Goal: Check status: Check status

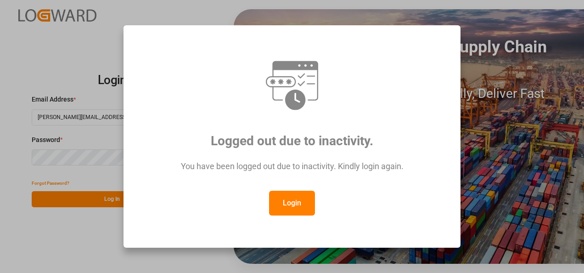
click at [287, 209] on button "Login" at bounding box center [292, 203] width 46 height 25
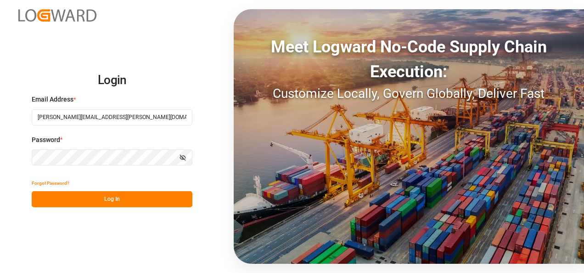
click at [98, 204] on button "Log In" at bounding box center [112, 199] width 161 height 16
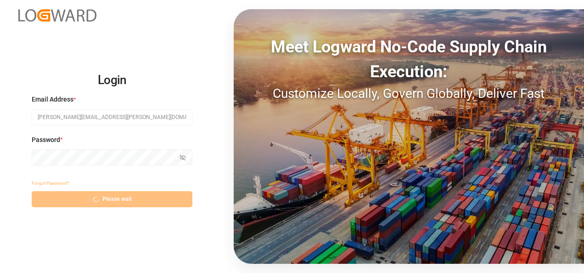
click at [90, 198] on div "Forgot Password? Please wait" at bounding box center [112, 191] width 161 height 32
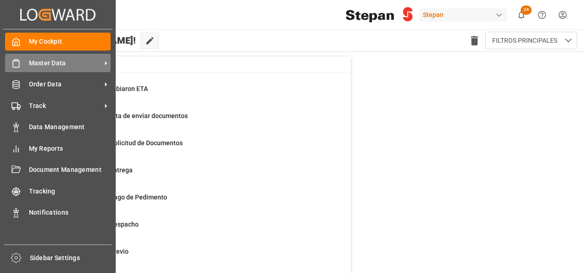
click at [31, 63] on span "Master Data" at bounding box center [65, 63] width 73 height 10
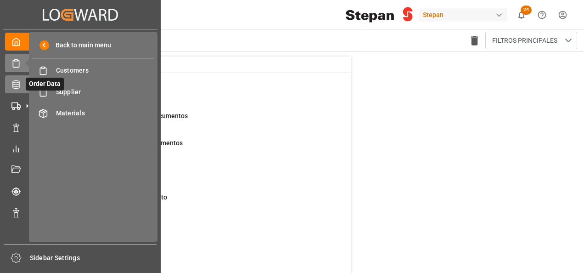
click at [16, 85] on icon at bounding box center [15, 84] width 7 height 8
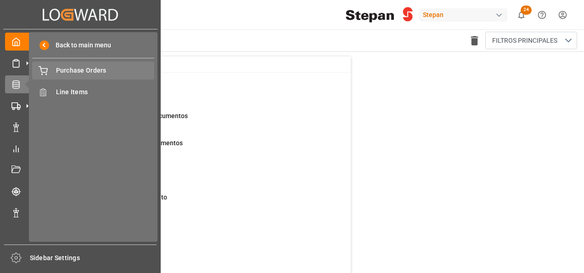
click at [81, 67] on span "Purchase Orders" at bounding box center [105, 71] width 99 height 10
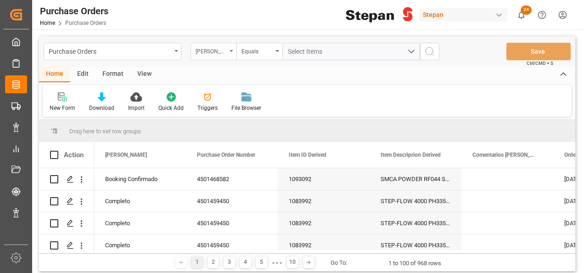
click at [224, 53] on div "Hito Stepan" at bounding box center [211, 50] width 31 height 11
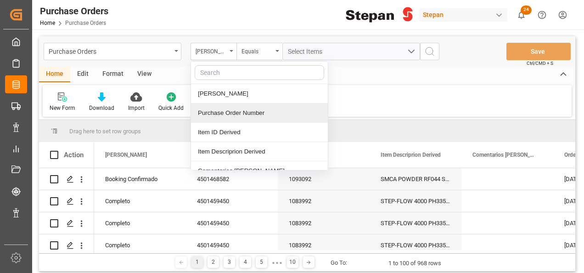
click at [217, 111] on div "Purchase Order Number" at bounding box center [259, 112] width 137 height 19
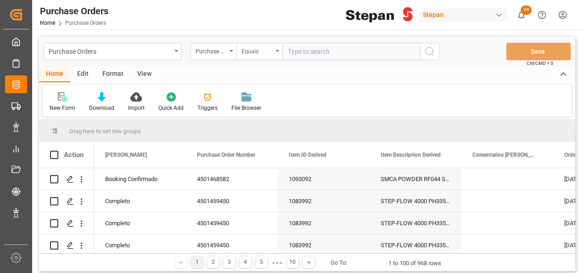
click at [279, 51] on div "Equals" at bounding box center [259, 51] width 46 height 17
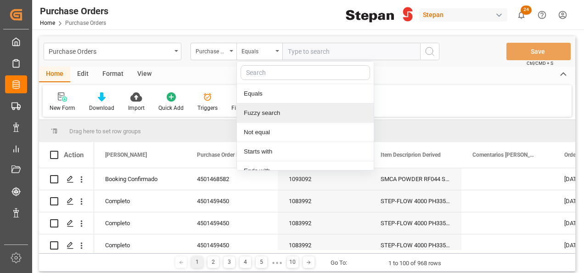
scroll to position [67, 0]
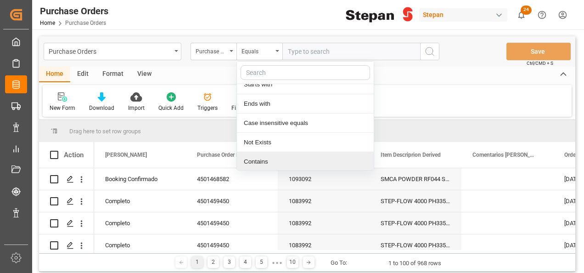
drag, startPoint x: 250, startPoint y: 160, endPoint x: 252, endPoint y: 153, distance: 7.0
click at [251, 156] on div "Contains" at bounding box center [305, 161] width 137 height 19
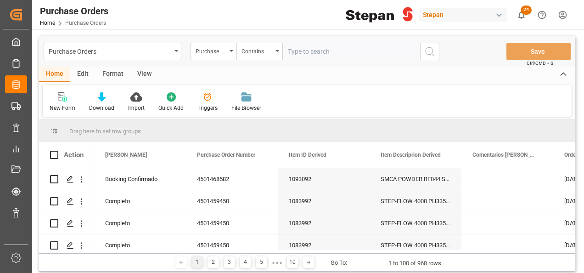
paste input "4501462489 4501462493"
click at [327, 50] on input "4501462489 4501462493" at bounding box center [351, 51] width 138 height 17
type input "4501462489,4501462493"
click at [428, 50] on icon "search button" at bounding box center [429, 51] width 11 height 11
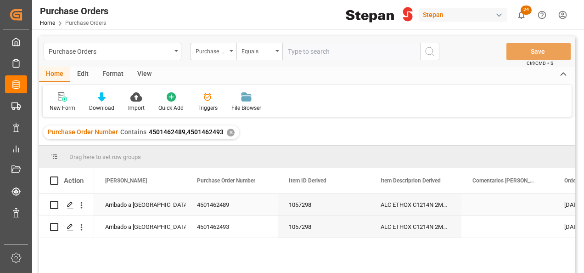
click at [130, 200] on div "Arribado a Puerto" at bounding box center [140, 204] width 70 height 21
click at [165, 208] on icon "open menu" at bounding box center [168, 210] width 11 height 11
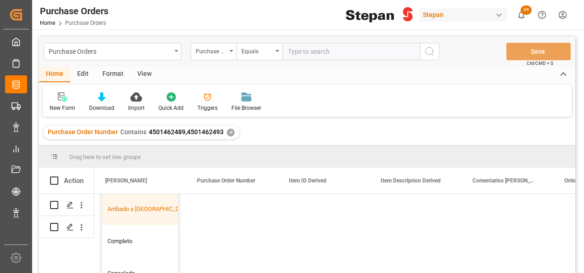
scroll to position [92, 0]
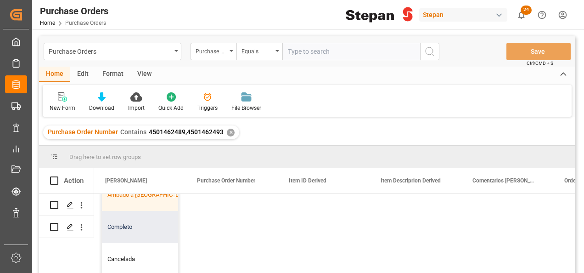
click at [129, 229] on div "Completo" at bounding box center [149, 227] width 95 height 32
type input "Completo"
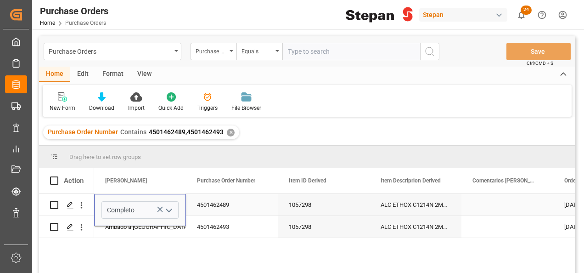
click at [141, 220] on div "Completo" at bounding box center [140, 210] width 92 height 32
click at [143, 235] on div "Arribado a Puerto" at bounding box center [140, 226] width 70 height 21
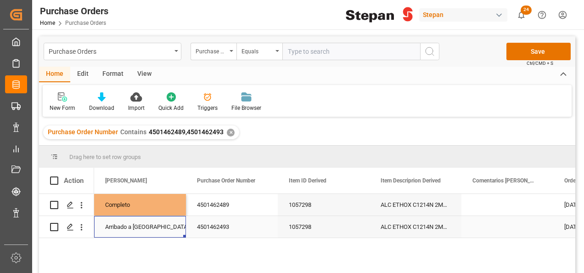
click at [144, 228] on div "Arribado a Puerto" at bounding box center [140, 226] width 70 height 21
click at [163, 200] on div "Completo" at bounding box center [140, 204] width 70 height 21
drag, startPoint x: 186, startPoint y: 214, endPoint x: 179, endPoint y: 231, distance: 17.7
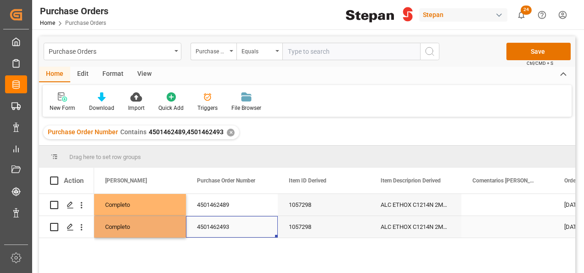
click at [212, 224] on div "4501462493" at bounding box center [232, 227] width 92 height 22
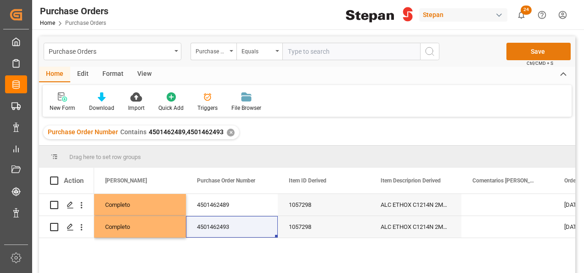
click at [524, 54] on button "Save" at bounding box center [539, 51] width 64 height 17
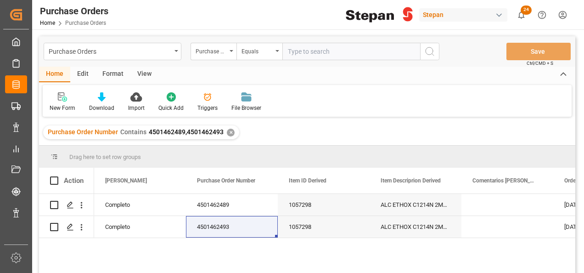
click at [230, 132] on div "✕" at bounding box center [231, 133] width 8 height 8
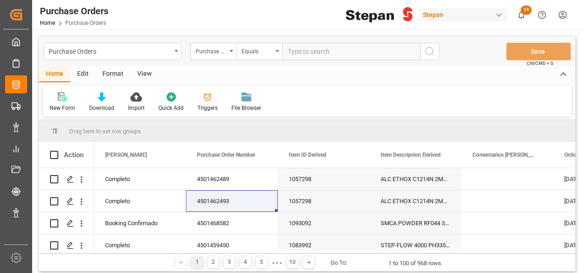
click at [304, 52] on input "text" at bounding box center [351, 51] width 138 height 17
paste input "MRSU7966651 LEGU1224158 LEGU1221518 MRKU0563245"
drag, startPoint x: 370, startPoint y: 51, endPoint x: 405, endPoint y: 50, distance: 34.5
click at [371, 50] on input "MRSU7966651 LEGU1224158 LEGU1221518 MRKU0563245" at bounding box center [351, 51] width 138 height 17
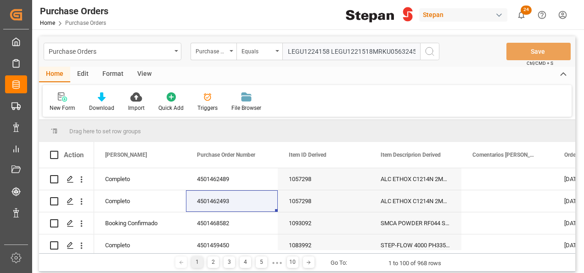
scroll to position [0, 43]
click at [331, 51] on input "MRSU7966651 LEGU1224158 LEGU1221518,MRKU0563245" at bounding box center [351, 51] width 138 height 17
drag, startPoint x: 340, startPoint y: 50, endPoint x: 250, endPoint y: 59, distance: 90.9
click at [250, 59] on div "Purchase Order Number Equals MRSU7966651 LEGU1224158,LEGU1221518,MRKU0563245" at bounding box center [315, 51] width 249 height 17
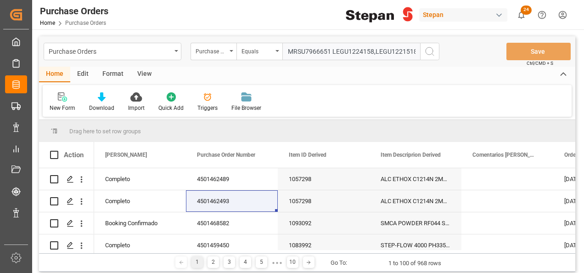
click at [331, 51] on input "MRSU7966651 LEGU1224158,LEGU1221518,MRKU0563245" at bounding box center [351, 51] width 138 height 17
type input "MRSU7966651,LEGU1224158,LEGU1221518,MRKU0563245"
click at [428, 52] on icon "search button" at bounding box center [429, 51] width 11 height 11
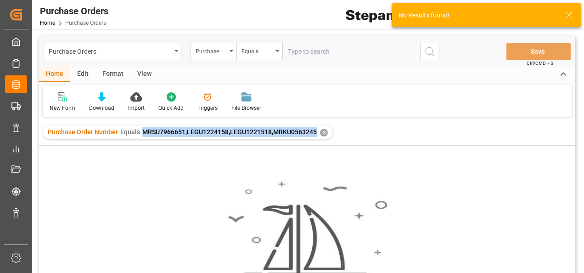
drag, startPoint x: 138, startPoint y: 131, endPoint x: 315, endPoint y: 137, distance: 177.4
click at [315, 137] on div "Purchase Order Number Equals MRSU7966651,LEGU1224158,LEGU1221518,MRKU0563245 ✕" at bounding box center [187, 132] width 289 height 14
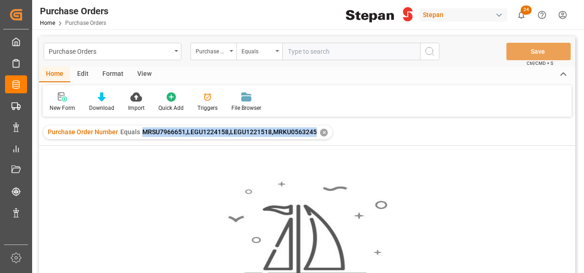
copy span "MRSU7966651,LEGU1224158,LEGU1221518,MRKU0563245"
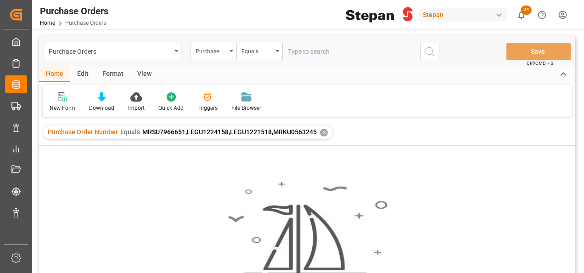
click at [323, 130] on div "✕" at bounding box center [324, 133] width 8 height 8
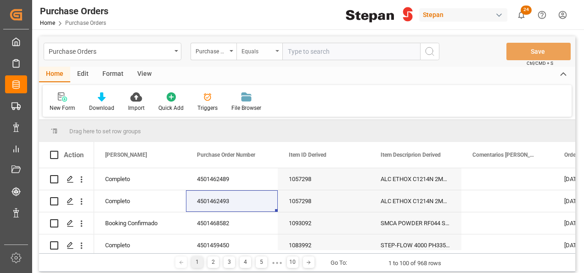
click at [275, 50] on div "Equals" at bounding box center [259, 51] width 46 height 17
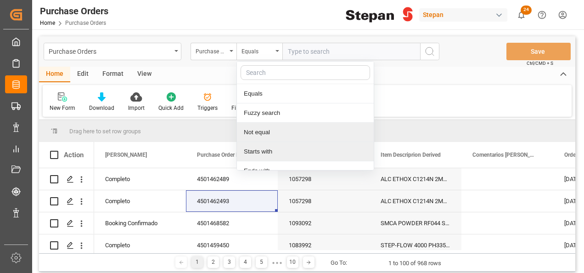
scroll to position [67, 0]
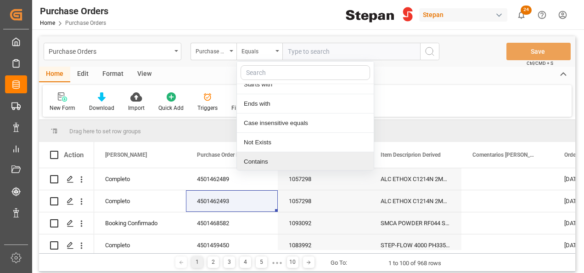
click at [262, 158] on div "Contains" at bounding box center [305, 161] width 137 height 19
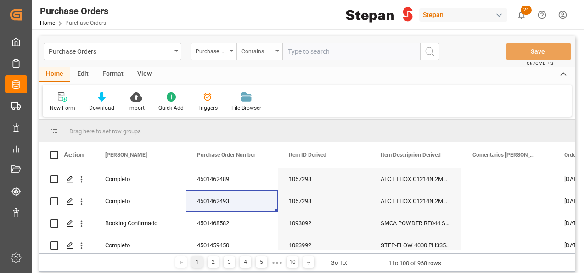
paste input "4501462495 4501468581 4501462491 4501468579"
click at [324, 50] on input "4501462495 4501468581 4501462491 4501468579" at bounding box center [351, 51] width 138 height 17
click at [360, 52] on input "4501462495,4501468581 4501462491 4501468579" at bounding box center [351, 51] width 138 height 17
click at [397, 50] on input "4501462495,4501468581,4501462491 4501468579" at bounding box center [351, 51] width 138 height 17
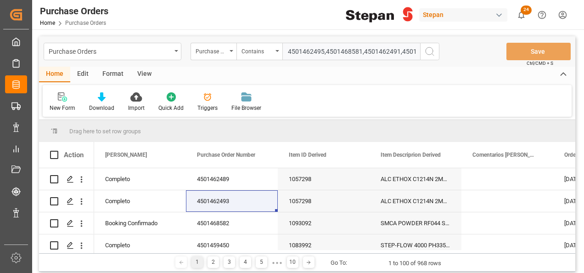
type input "4501462495,4501468581,4501462491,4501468579"
click at [429, 51] on icon "search button" at bounding box center [429, 51] width 11 height 11
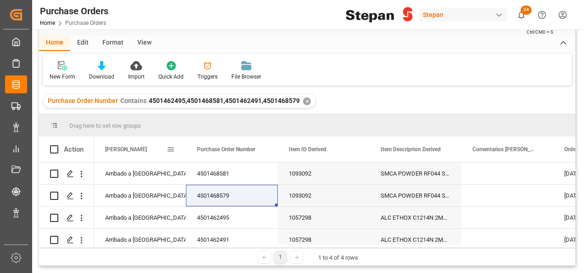
scroll to position [46, 0]
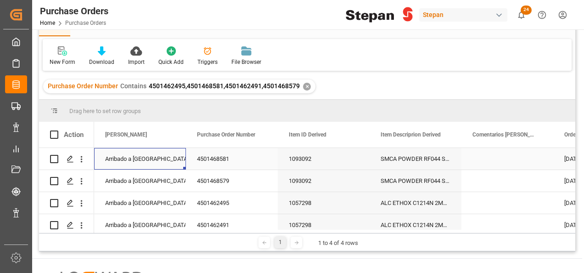
click at [145, 155] on div "Arribado a Puerto" at bounding box center [140, 158] width 70 height 21
click at [173, 162] on icon "open menu" at bounding box center [168, 164] width 11 height 11
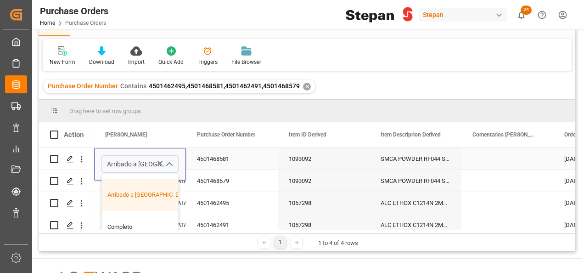
scroll to position [138, 0]
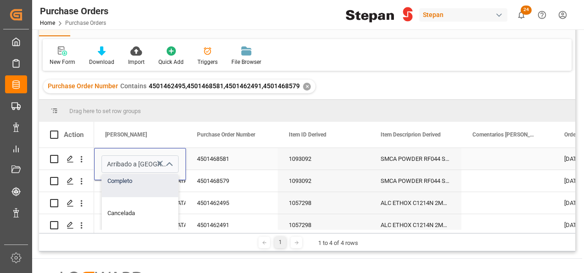
click at [133, 190] on div "Completo" at bounding box center [149, 181] width 95 height 32
type input "Completo"
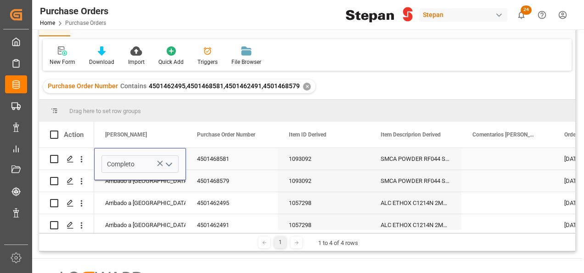
click at [177, 183] on div "Arribado a Puerto" at bounding box center [140, 181] width 92 height 22
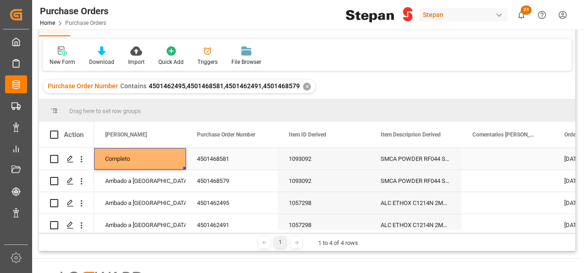
drag, startPoint x: 174, startPoint y: 154, endPoint x: 182, endPoint y: 167, distance: 15.7
click at [173, 154] on div "Completo" at bounding box center [140, 158] width 70 height 21
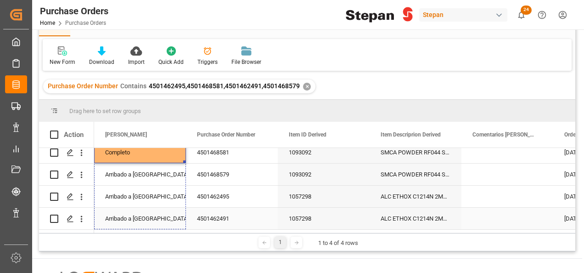
drag, startPoint x: 185, startPoint y: 167, endPoint x: 164, endPoint y: 220, distance: 57.1
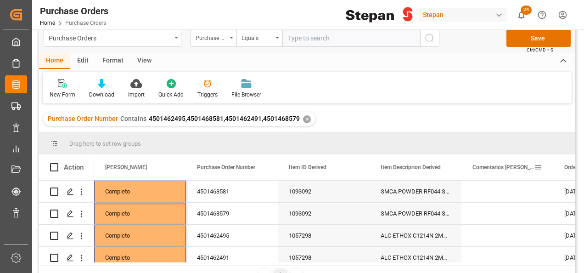
scroll to position [0, 0]
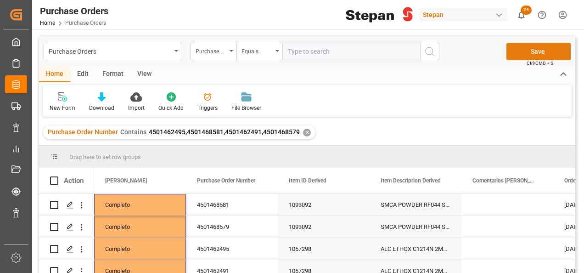
click at [545, 50] on button "Save" at bounding box center [539, 51] width 64 height 17
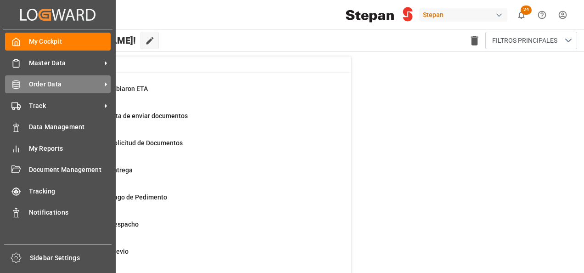
click at [21, 83] on div "Order Data Order Data" at bounding box center [58, 84] width 106 height 18
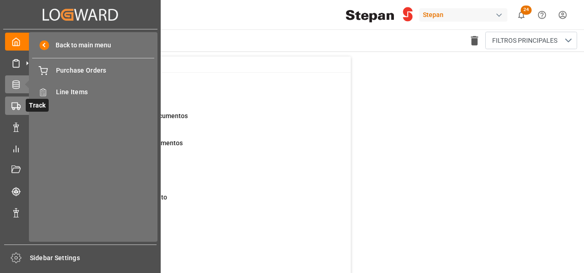
click at [11, 106] on div at bounding box center [13, 106] width 16 height 10
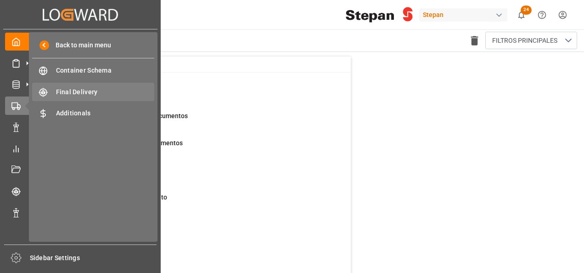
click at [72, 91] on span "Final Delivery" at bounding box center [105, 92] width 99 height 10
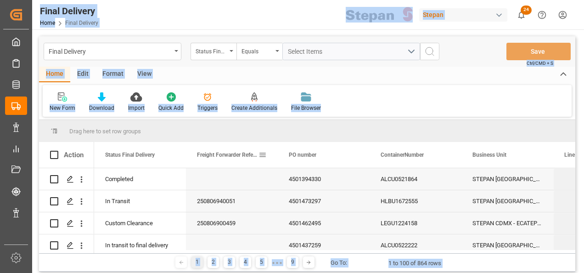
click at [189, 146] on div "Freight Forwarder Reference" at bounding box center [232, 155] width 92 height 26
click at [413, 96] on div "New Form Download Import Quick Add Triggers Create Additionals File Browser" at bounding box center [307, 101] width 529 height 32
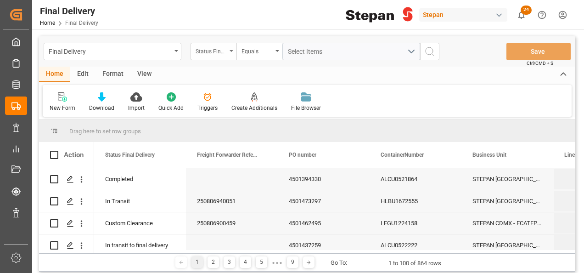
click at [236, 51] on div "Status Final Delivery" at bounding box center [214, 51] width 46 height 17
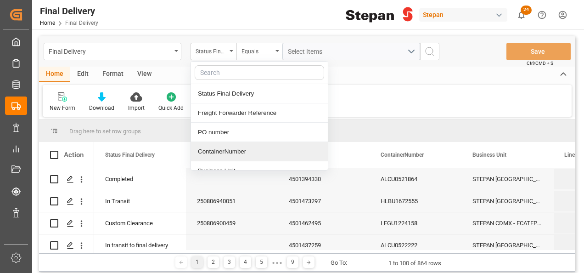
click at [207, 155] on div "ContainerNumber" at bounding box center [259, 151] width 137 height 19
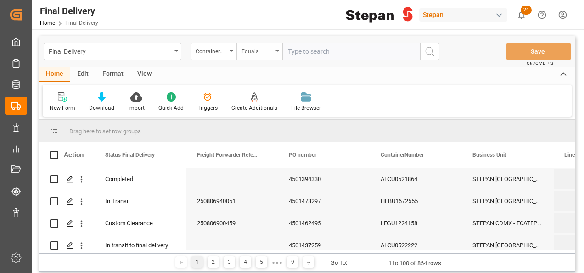
click at [279, 48] on div "Equals" at bounding box center [259, 51] width 46 height 17
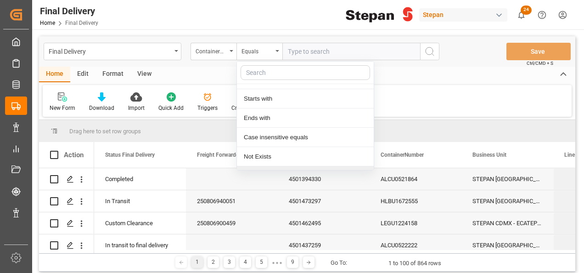
scroll to position [67, 0]
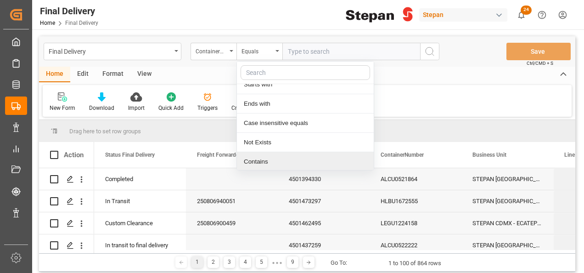
click at [256, 158] on div "Contains" at bounding box center [305, 161] width 137 height 19
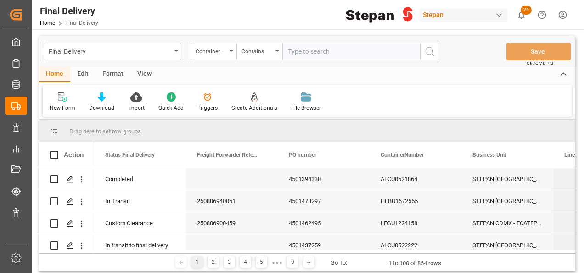
paste input "LEGU1100666 LEGU1222197"
click at [331, 55] on input "LEGU1100666 LEGU1222197" at bounding box center [351, 51] width 138 height 17
type input "LEGU1100666,LEGU1222197"
click at [434, 51] on icon "search button" at bounding box center [429, 51] width 11 height 11
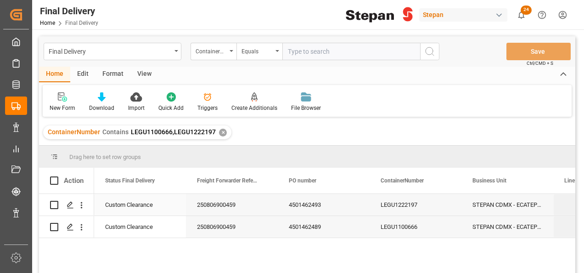
click at [131, 202] on div "Custom Clearance" at bounding box center [140, 204] width 70 height 21
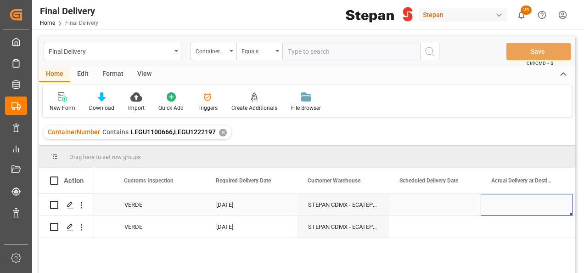
scroll to position [0, 1175]
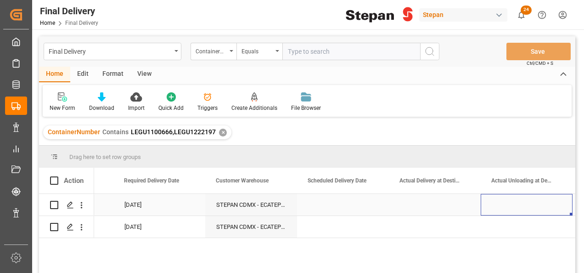
click at [325, 208] on div "Press SPACE to select this row." at bounding box center [343, 205] width 92 height 22
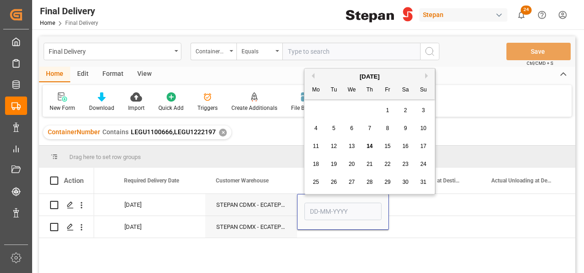
click at [367, 147] on span "14" at bounding box center [369, 146] width 6 height 6
type input "[DATE]"
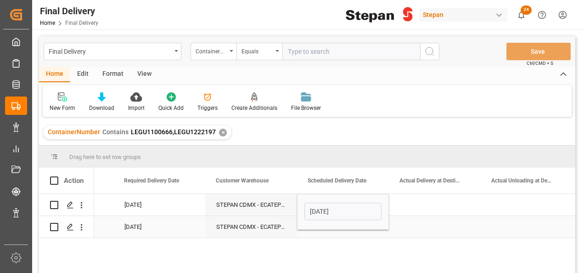
click at [327, 233] on div "Press SPACE to select this row." at bounding box center [343, 227] width 92 height 22
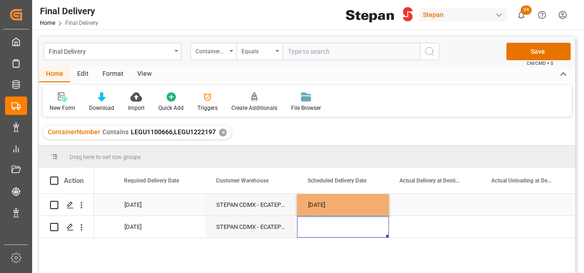
click at [355, 209] on div "[DATE]" at bounding box center [343, 205] width 92 height 22
drag, startPoint x: 388, startPoint y: 214, endPoint x: 384, endPoint y: 230, distance: 16.5
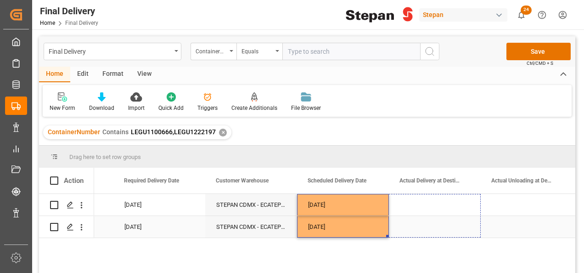
drag, startPoint x: 387, startPoint y: 236, endPoint x: 434, endPoint y: 230, distance: 46.8
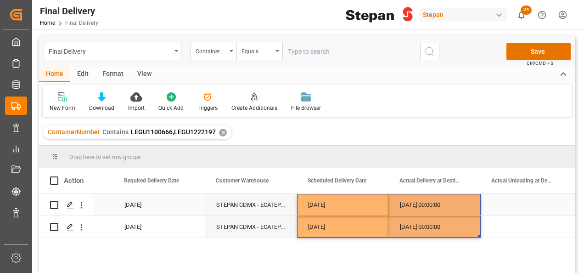
click at [330, 201] on div "[DATE]" at bounding box center [343, 205] width 92 height 22
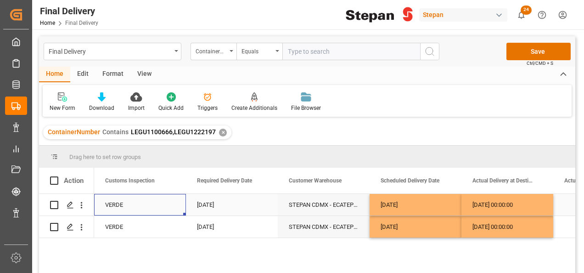
scroll to position [0, 0]
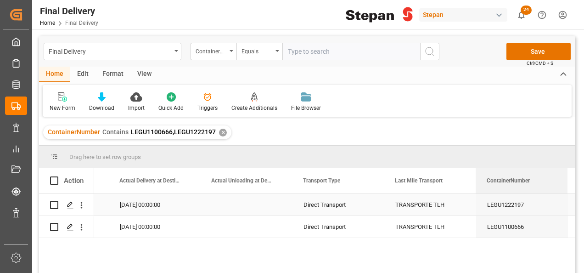
drag, startPoint x: 218, startPoint y: 185, endPoint x: 489, endPoint y: 197, distance: 271.2
click at [489, 197] on div "Action ContainerNumber Customer Warehouse Scheduled Delivery Date" at bounding box center [307, 223] width 536 height 111
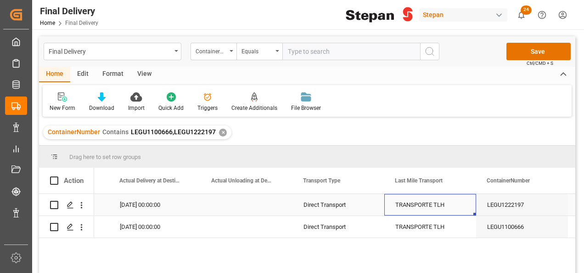
click at [431, 204] on div "TRANSPORTE TLH" at bounding box center [430, 204] width 70 height 21
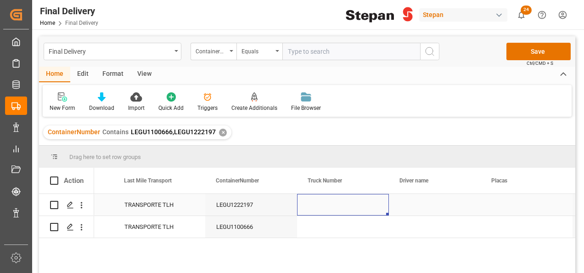
click at [322, 205] on div "Press SPACE to select this row." at bounding box center [343, 205] width 92 height 22
click at [322, 205] on input "Press SPACE to select this row." at bounding box center [342, 209] width 77 height 17
type input "40035"
click at [424, 199] on div "Press SPACE to select this row." at bounding box center [435, 205] width 92 height 22
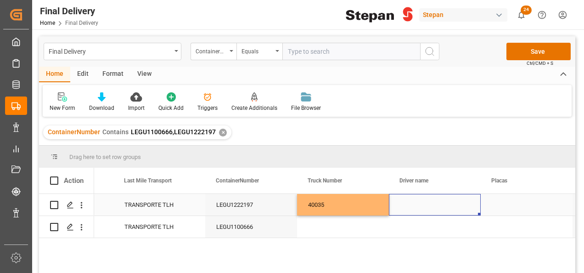
click at [414, 205] on div "Press SPACE to select this row." at bounding box center [435, 205] width 92 height 22
click at [414, 205] on input "Press SPACE to select this row." at bounding box center [434, 209] width 77 height 17
paste input "[PERSON_NAME] [PERSON_NAME] ARENAS"
type input "[PERSON_NAME] [PERSON_NAME] ARENAS"
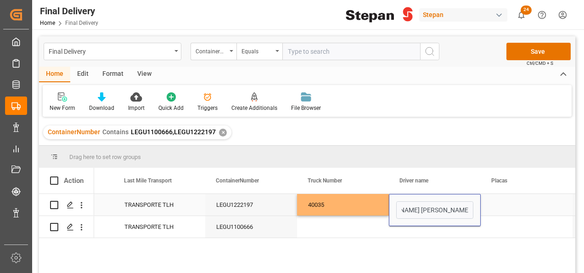
click at [494, 205] on div "Press SPACE to select this row." at bounding box center [527, 205] width 92 height 22
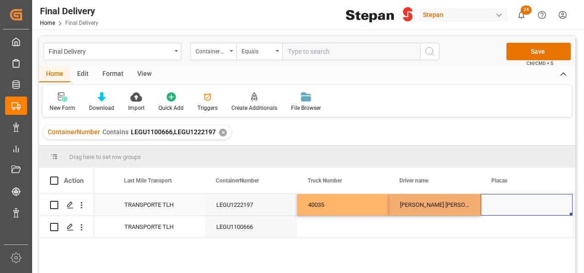
click at [494, 205] on div "Press SPACE to select this row." at bounding box center [527, 205] width 92 height 22
click at [494, 206] on div "Press SPACE to select this row." at bounding box center [527, 205] width 92 height 22
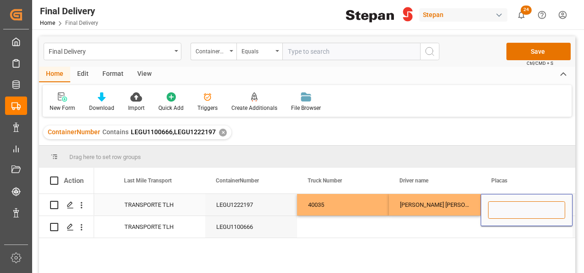
click at [494, 206] on input "Press SPACE to select this row." at bounding box center [526, 209] width 77 height 17
paste input "45BF7S"
type input "45BF7S"
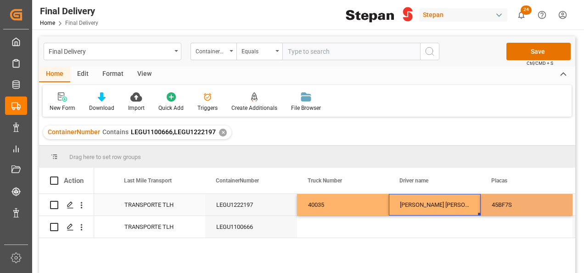
click at [458, 205] on div "[PERSON_NAME] [PERSON_NAME] ARENAS" at bounding box center [435, 205] width 92 height 22
click at [324, 228] on div "Press SPACE to select this row." at bounding box center [343, 227] width 92 height 22
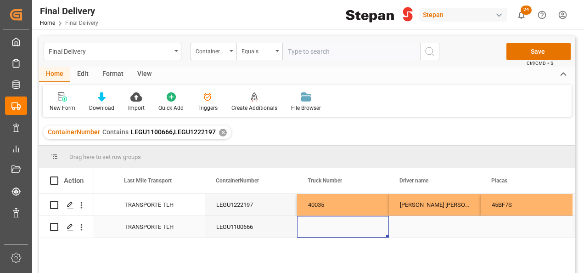
click at [329, 226] on div "Press SPACE to select this row." at bounding box center [343, 227] width 92 height 22
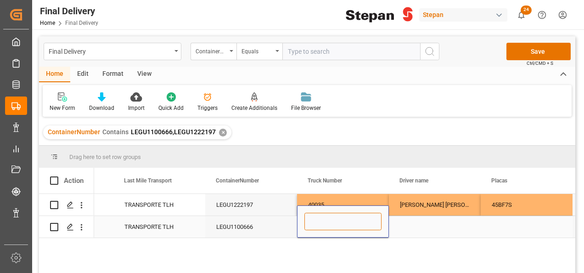
click at [332, 225] on input "Press SPACE to select this row." at bounding box center [342, 221] width 77 height 17
paste input "375"
type input "375"
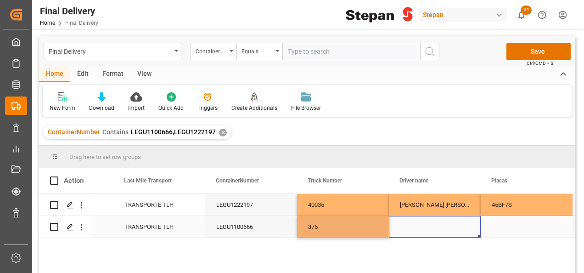
click at [423, 229] on div "Press SPACE to select this row." at bounding box center [435, 227] width 92 height 22
click at [402, 227] on div "Press SPACE to select this row." at bounding box center [435, 227] width 92 height 22
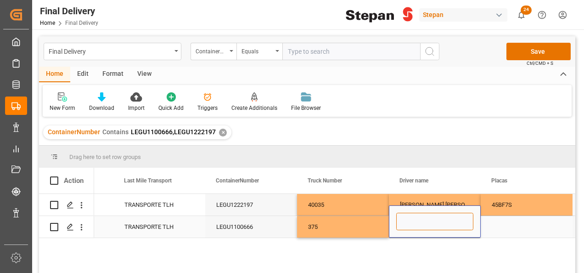
click at [402, 227] on input "Press SPACE to select this row." at bounding box center [434, 221] width 77 height 17
paste input "[PERSON_NAME]"
type input "[PERSON_NAME]"
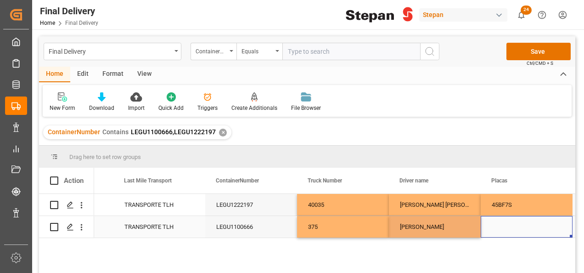
click at [501, 224] on div "Press SPACE to select this row." at bounding box center [527, 227] width 92 height 22
click at [503, 231] on div "Press SPACE to select this row." at bounding box center [527, 227] width 92 height 22
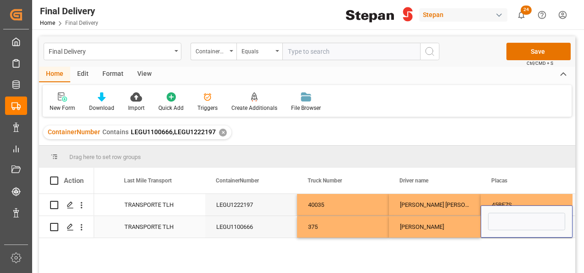
click at [503, 231] on div "Press SPACE to select this row." at bounding box center [527, 221] width 92 height 32
click at [502, 224] on input "Press SPACE to select this row." at bounding box center [526, 221] width 77 height 17
paste input "18AL8R"
type input "18AL8R"
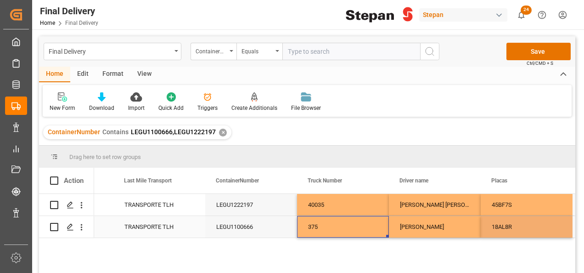
click at [353, 224] on div "375" at bounding box center [343, 227] width 92 height 22
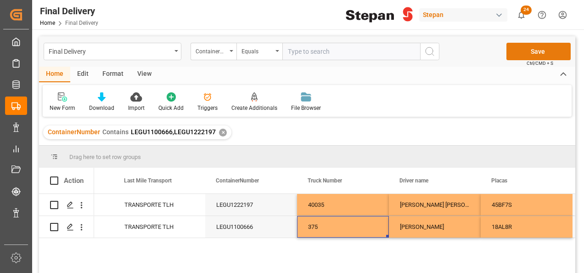
click at [529, 52] on button "Save" at bounding box center [539, 51] width 64 height 17
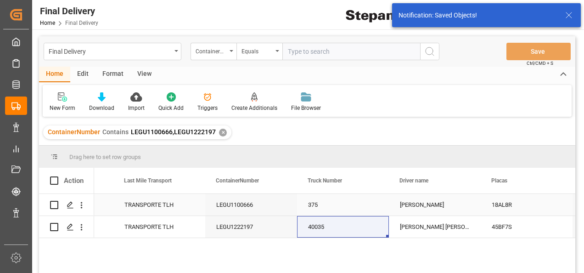
click at [270, 206] on div "LEGU1100666" at bounding box center [251, 205] width 92 height 22
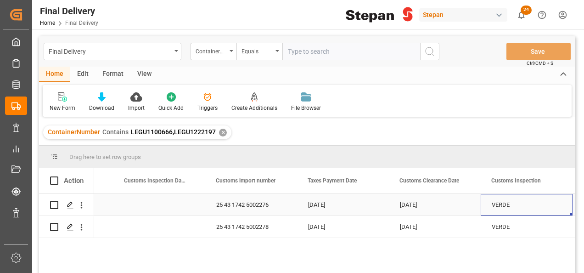
scroll to position [0, 716]
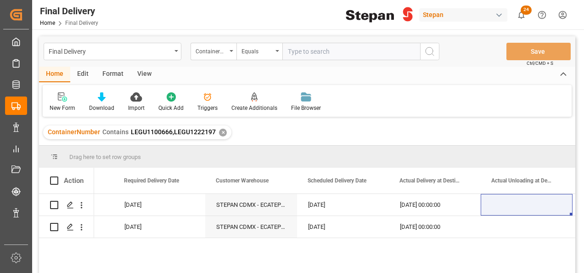
click at [220, 131] on div "✕" at bounding box center [223, 133] width 8 height 8
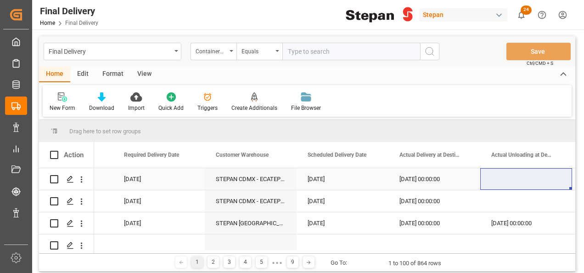
click at [358, 175] on div "[DATE]" at bounding box center [343, 179] width 92 height 22
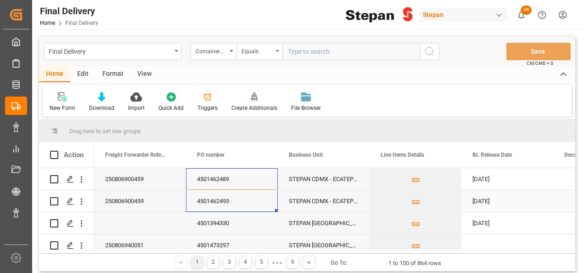
drag, startPoint x: 227, startPoint y: 182, endPoint x: 220, endPoint y: 200, distance: 19.5
click at [274, 52] on div "Equals" at bounding box center [259, 51] width 46 height 17
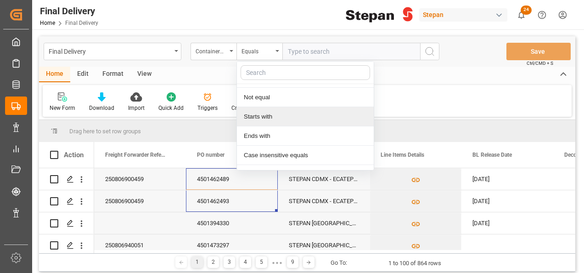
scroll to position [67, 0]
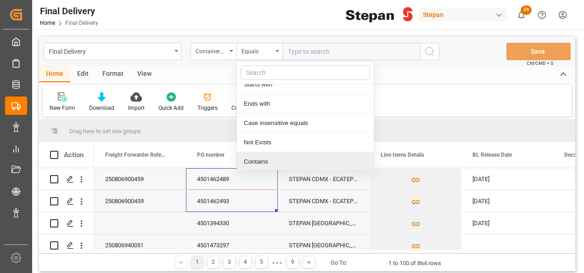
click at [258, 164] on div "Contains" at bounding box center [305, 161] width 137 height 19
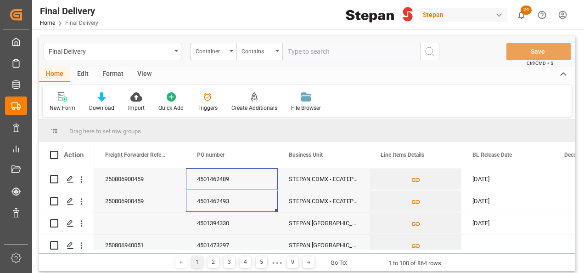
paste input "MRSU7966651,LEGU1224158,LEGU1221518,MRKU0563245"
type input "MRSU7966651,LEGU1224158,LEGU1221518,MRKU0563245"
click at [428, 48] on icon "search button" at bounding box center [429, 51] width 11 height 11
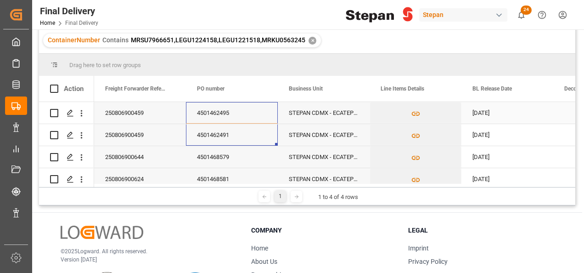
click at [243, 114] on div "4501462495" at bounding box center [232, 113] width 92 height 22
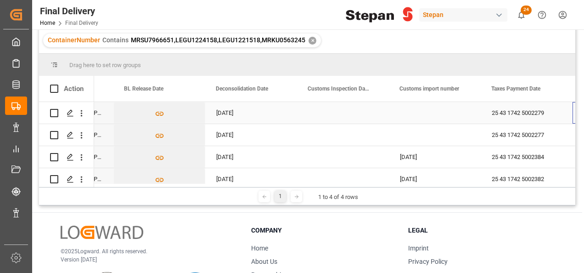
scroll to position [0, 440]
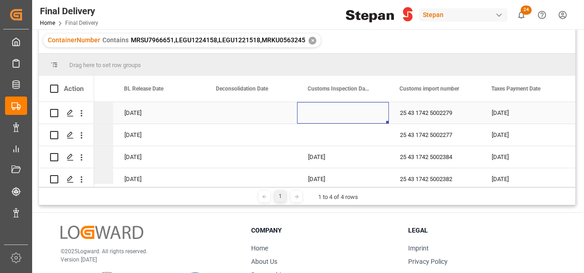
click at [319, 111] on div "Press SPACE to select this row." at bounding box center [343, 113] width 92 height 22
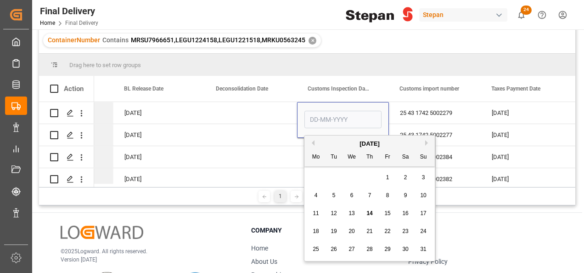
drag, startPoint x: 352, startPoint y: 212, endPoint x: 321, endPoint y: 186, distance: 40.5
click at [351, 212] on span "13" at bounding box center [352, 213] width 6 height 6
type input "[DATE]"
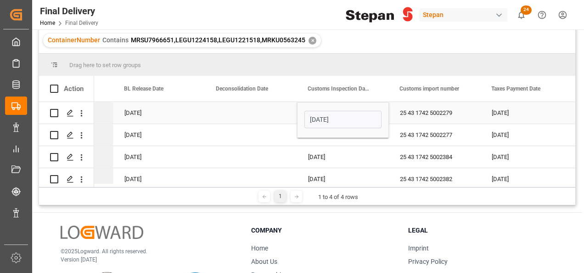
click at [263, 110] on div "Press SPACE to select this row." at bounding box center [251, 113] width 92 height 22
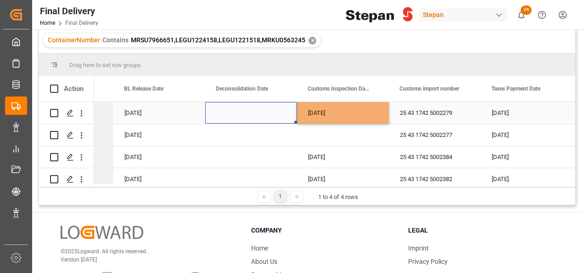
click at [349, 115] on div "[DATE]" at bounding box center [343, 113] width 92 height 22
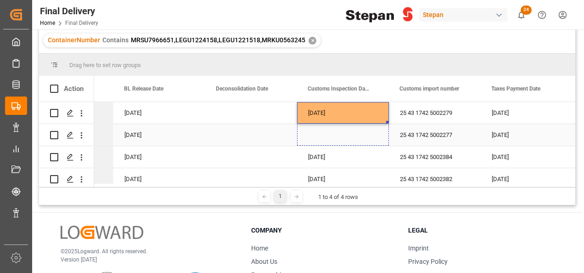
drag, startPoint x: 386, startPoint y: 121, endPoint x: 382, endPoint y: 143, distance: 22.5
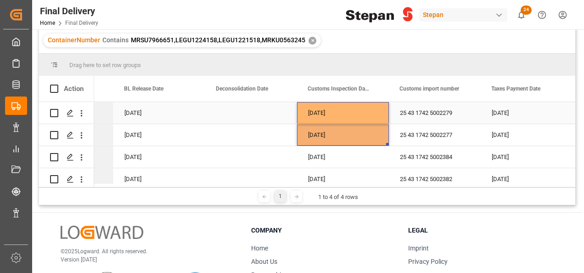
click at [408, 116] on div "25 43 1742 5002279" at bounding box center [435, 113] width 92 height 22
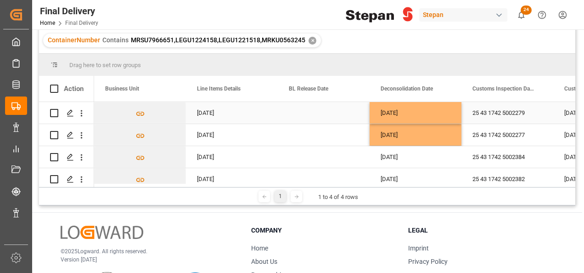
scroll to position [0, 276]
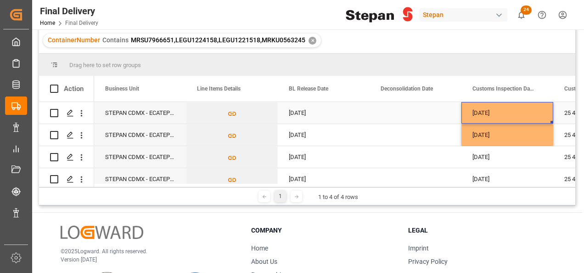
click at [507, 116] on div "[DATE]" at bounding box center [508, 113] width 92 height 22
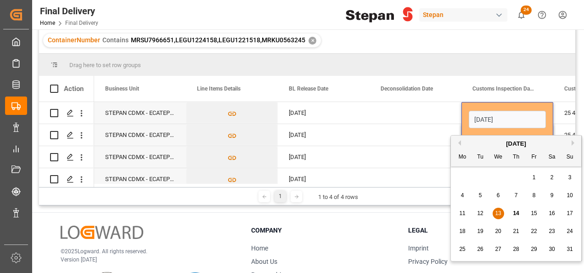
click at [465, 213] on div "11" at bounding box center [462, 213] width 11 height 11
type input "[DATE]"
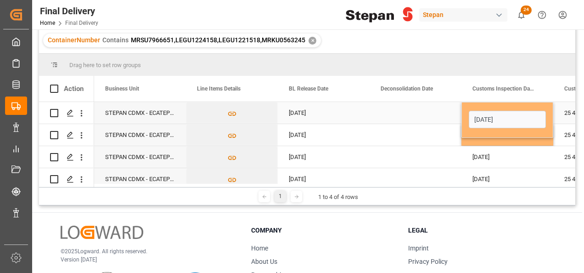
click at [430, 105] on div "Press SPACE to select this row." at bounding box center [416, 113] width 92 height 22
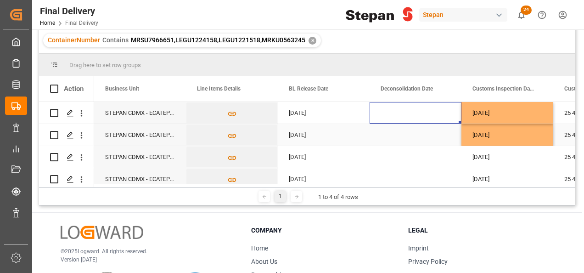
click at [502, 129] on div "[DATE]" at bounding box center [508, 135] width 92 height 22
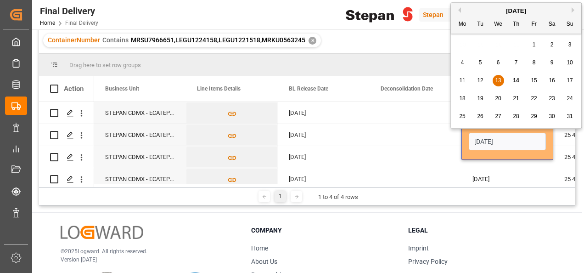
click at [461, 81] on span "11" at bounding box center [462, 80] width 6 height 6
type input "[DATE]"
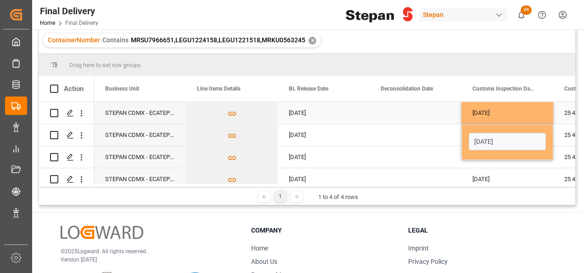
click at [434, 116] on div "Press SPACE to select this row." at bounding box center [416, 113] width 92 height 22
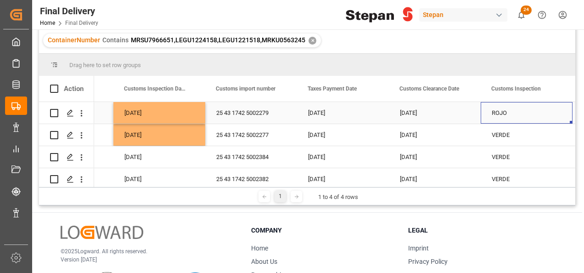
scroll to position [0, 624]
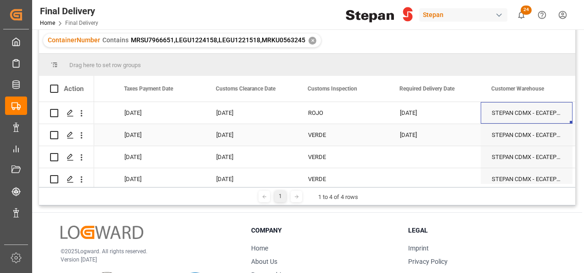
click at [439, 132] on div "[DATE]" at bounding box center [435, 135] width 92 height 22
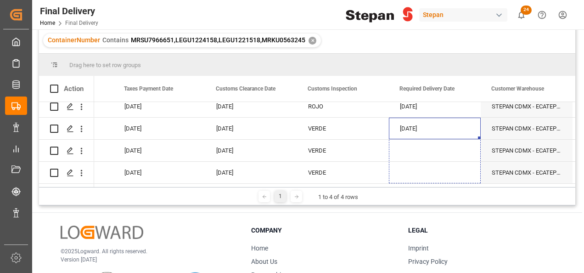
drag, startPoint x: 479, startPoint y: 144, endPoint x: 466, endPoint y: 181, distance: 39.5
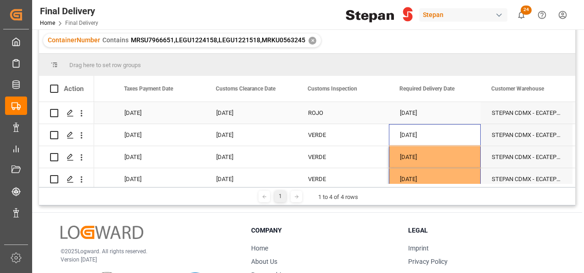
click at [337, 114] on div "ROJO" at bounding box center [343, 112] width 70 height 21
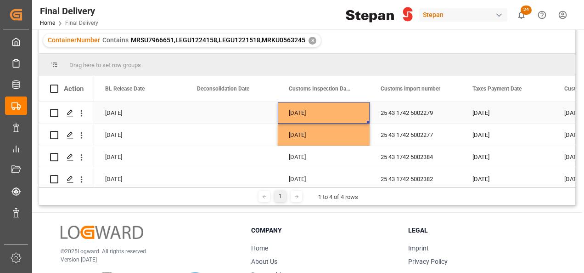
click at [334, 113] on div "[DATE]" at bounding box center [324, 113] width 92 height 22
click at [253, 114] on div "Press SPACE to select this row." at bounding box center [232, 113] width 92 height 22
click at [319, 132] on div "[DATE]" at bounding box center [324, 135] width 92 height 22
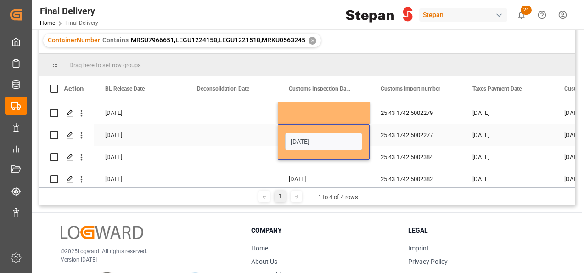
click at [319, 133] on div "[DATE]" at bounding box center [323, 141] width 77 height 17
click at [325, 142] on input "[DATE]" at bounding box center [323, 141] width 77 height 17
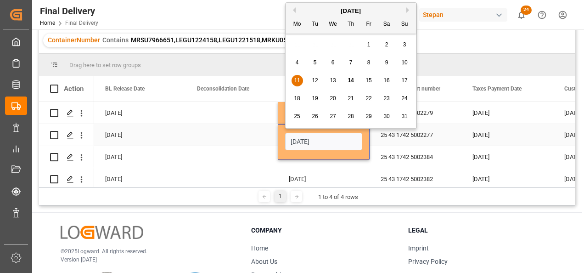
drag, startPoint x: 288, startPoint y: 141, endPoint x: 244, endPoint y: 141, distance: 44.1
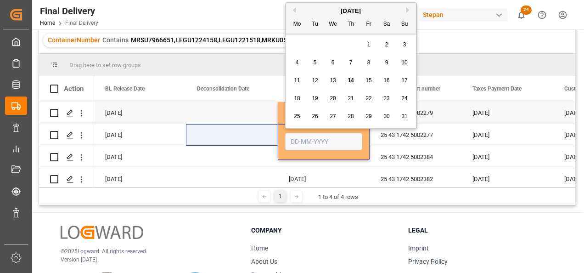
click at [251, 115] on div "Press SPACE to select this row." at bounding box center [232, 113] width 92 height 22
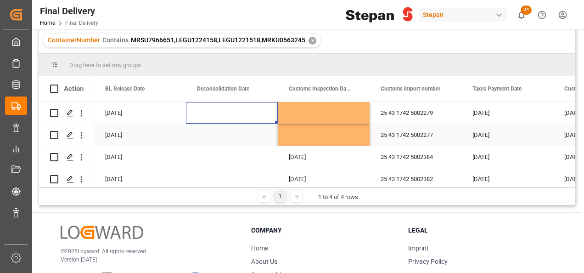
click at [327, 135] on div "Press SPACE to select this row." at bounding box center [324, 135] width 92 height 22
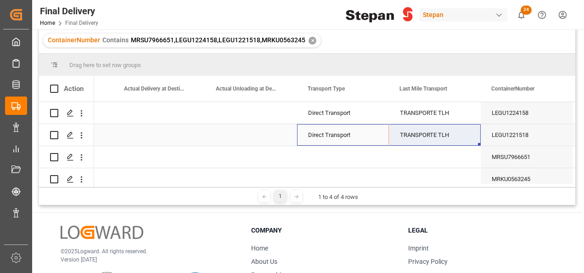
drag, startPoint x: 324, startPoint y: 135, endPoint x: 434, endPoint y: 136, distance: 110.7
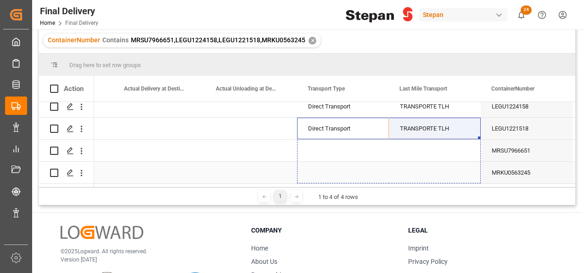
drag, startPoint x: 479, startPoint y: 144, endPoint x: 473, endPoint y: 179, distance: 35.4
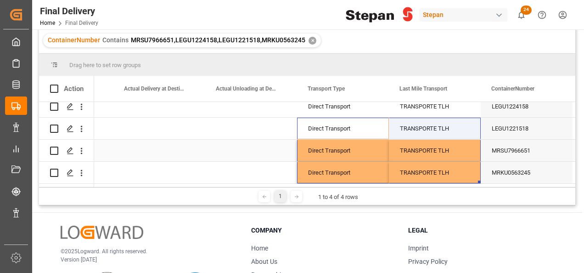
click at [440, 145] on div "TRANSPORTE TLH" at bounding box center [435, 150] width 70 height 21
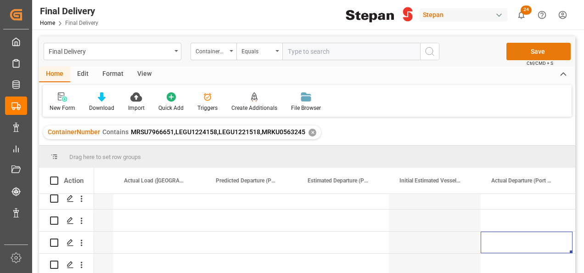
click at [525, 54] on button "Save" at bounding box center [539, 51] width 64 height 17
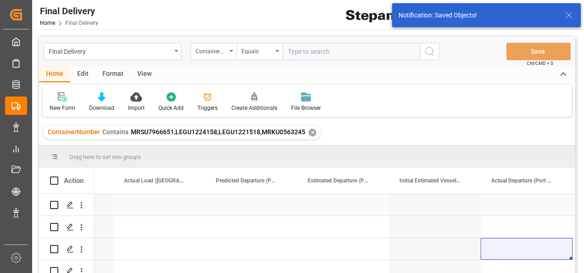
click at [158, 206] on div "Press SPACE to select this row." at bounding box center [159, 205] width 92 height 22
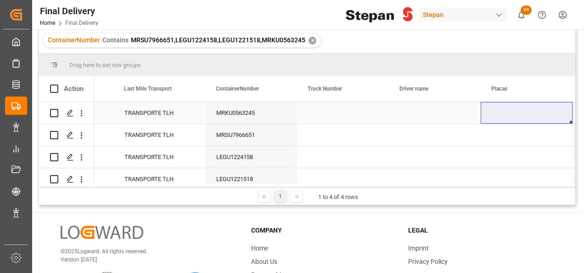
click at [329, 114] on div "Press SPACE to select this row." at bounding box center [343, 113] width 92 height 22
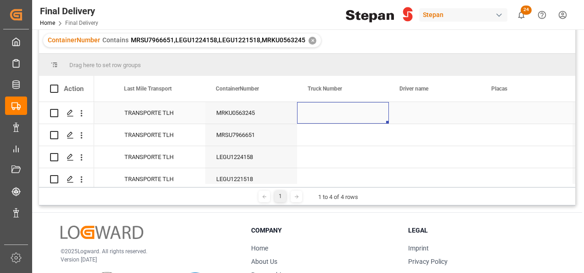
click at [329, 114] on div "Press SPACE to select this row." at bounding box center [343, 113] width 92 height 22
click at [329, 114] on input "Press SPACE to select this row." at bounding box center [342, 117] width 77 height 17
paste input "40037"
type input "40037"
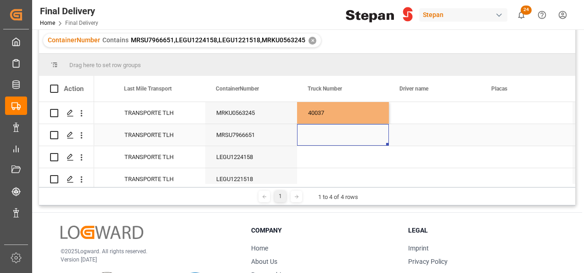
click at [320, 141] on div "Press SPACE to select this row." at bounding box center [343, 135] width 92 height 22
click at [328, 132] on div "Press SPACE to select this row." at bounding box center [343, 135] width 92 height 22
type input "338"
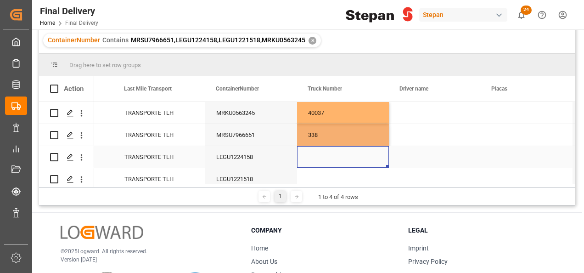
click at [332, 162] on div "Press SPACE to select this row." at bounding box center [343, 157] width 92 height 22
click at [326, 150] on div "Press SPACE to select this row." at bounding box center [343, 157] width 92 height 22
click at [331, 108] on div "40037" at bounding box center [343, 113] width 92 height 22
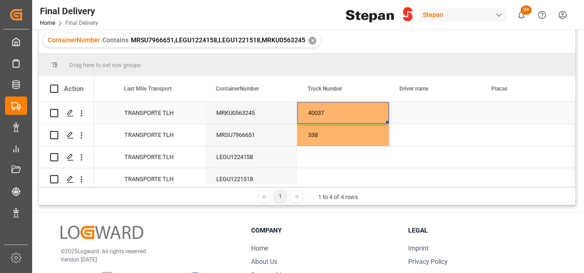
click at [331, 108] on div "40037" at bounding box center [343, 113] width 92 height 22
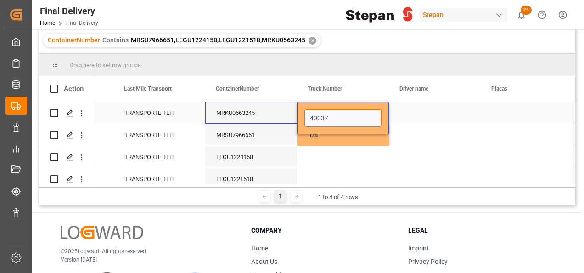
drag, startPoint x: 332, startPoint y: 113, endPoint x: 294, endPoint y: 118, distance: 38.4
paste input "338"
type input "338"
click at [319, 158] on div "Press SPACE to select this row." at bounding box center [343, 157] width 92 height 22
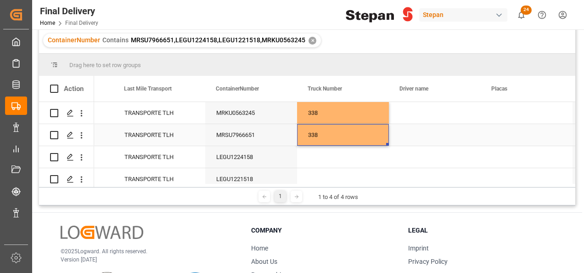
click at [321, 133] on div "338" at bounding box center [343, 135] width 92 height 22
click at [324, 137] on div "338" at bounding box center [343, 135] width 92 height 22
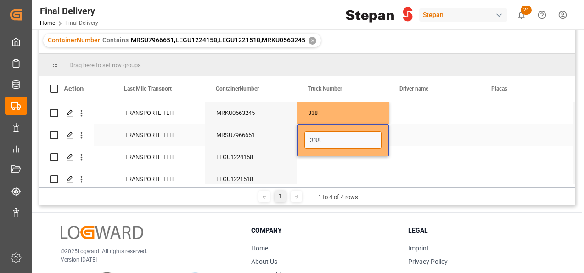
drag, startPoint x: 324, startPoint y: 137, endPoint x: 299, endPoint y: 137, distance: 24.8
paste input "40037"
type input "40037"
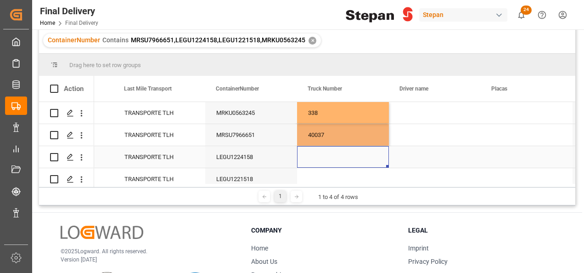
click at [315, 158] on div "Press SPACE to select this row." at bounding box center [343, 157] width 92 height 22
click at [318, 161] on div "Press SPACE to select this row." at bounding box center [343, 157] width 92 height 22
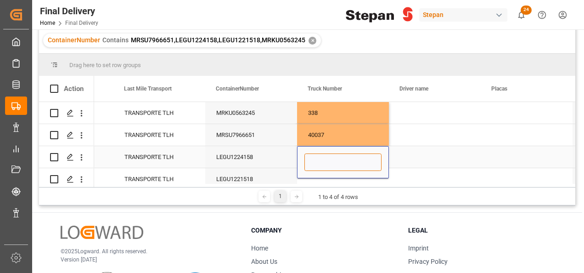
click at [318, 160] on input "Press SPACE to select this row." at bounding box center [342, 161] width 77 height 17
paste input "40036"
type input "40036"
click at [412, 156] on div "Press SPACE to select this row." at bounding box center [435, 157] width 92 height 22
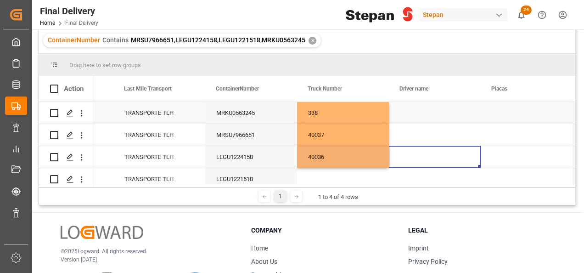
scroll to position [9, 0]
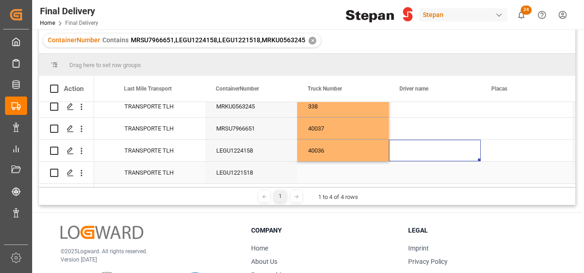
click at [317, 175] on div "Press SPACE to select this row." at bounding box center [343, 173] width 92 height 22
click at [318, 173] on div "Press SPACE to select this row." at bounding box center [343, 173] width 92 height 22
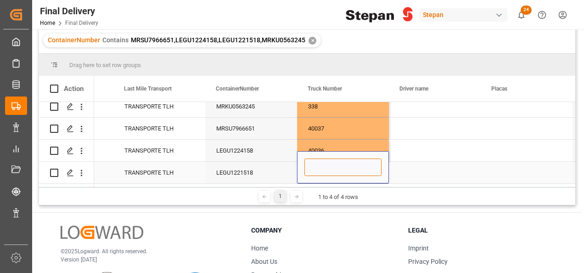
click at [320, 166] on input "Press SPACE to select this row." at bounding box center [342, 166] width 77 height 17
paste input "403"
type input "403"
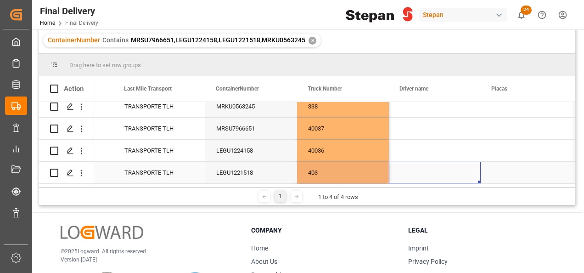
click at [459, 163] on div "Press SPACE to select this row." at bounding box center [435, 173] width 92 height 22
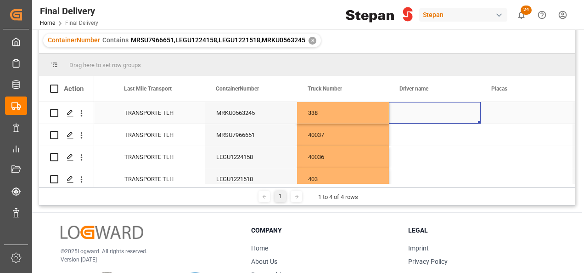
click at [423, 112] on div "Press SPACE to select this row." at bounding box center [435, 113] width 92 height 22
paste input "[PERSON_NAME]"
type input "[PERSON_NAME]"
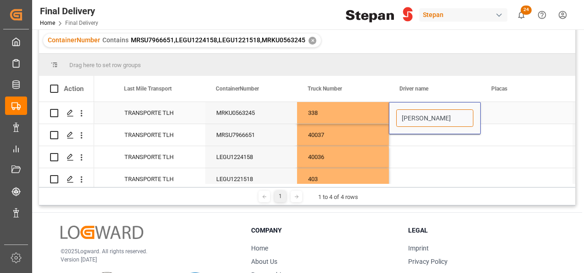
scroll to position [0, 9]
click at [501, 111] on div "Press SPACE to select this row." at bounding box center [527, 113] width 92 height 22
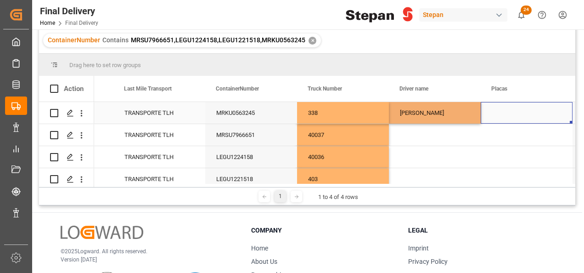
click at [501, 111] on div "Press SPACE to select this row." at bounding box center [527, 113] width 92 height 22
click at [501, 111] on input "Press SPACE to select this row." at bounding box center [526, 117] width 77 height 17
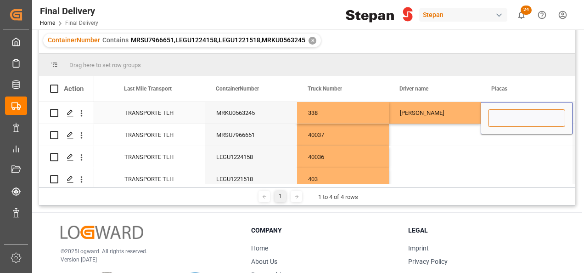
paste input "95AG9J"
type input "95AG9J"
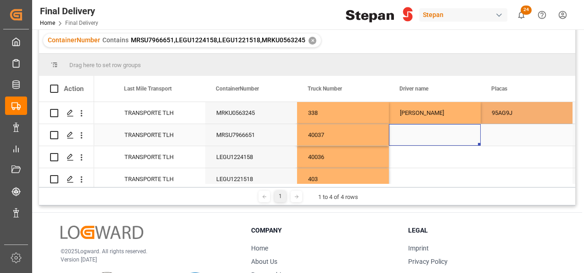
click at [422, 133] on div "Press SPACE to select this row." at bounding box center [435, 135] width 92 height 22
click at [422, 134] on div "Press SPACE to select this row." at bounding box center [435, 135] width 92 height 22
click at [422, 134] on input "Press SPACE to select this row." at bounding box center [434, 139] width 77 height 17
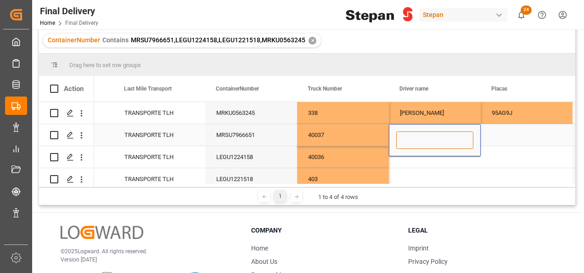
paste input "[PERSON_NAME]"
type input "[PERSON_NAME]"
click at [508, 135] on div "Press SPACE to select this row." at bounding box center [527, 135] width 92 height 22
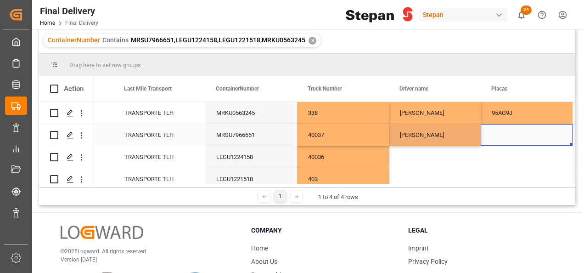
click at [508, 135] on div "Press SPACE to select this row." at bounding box center [527, 135] width 92 height 22
click at [508, 135] on input "Press SPACE to select this row." at bounding box center [526, 139] width 77 height 17
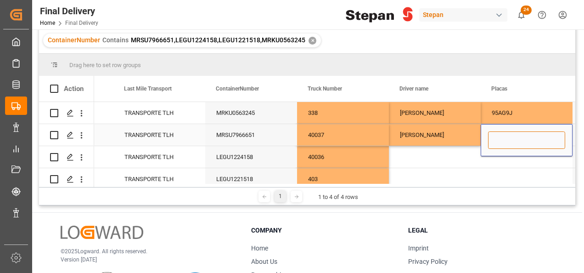
click at [501, 138] on input "Press SPACE to select this row." at bounding box center [526, 139] width 77 height 17
paste input "43BF7S"
type input "43BF7S"
click at [448, 154] on div "Press SPACE to select this row." at bounding box center [435, 157] width 92 height 22
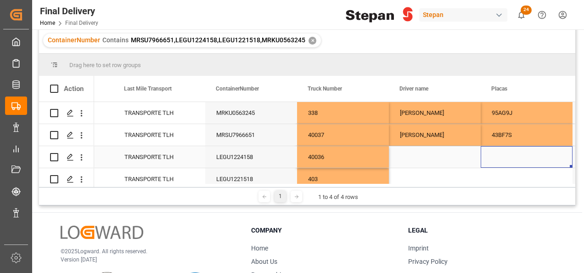
click at [503, 152] on div "Press SPACE to select this row." at bounding box center [527, 157] width 92 height 22
click at [505, 162] on input "Press SPACE to select this row." at bounding box center [526, 161] width 77 height 17
paste input "44BF7S"
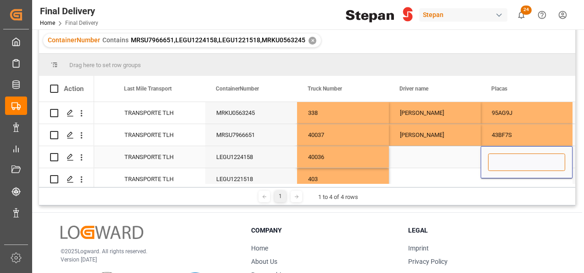
type input "44BF7S"
click at [445, 163] on div "Press SPACE to select this row." at bounding box center [435, 157] width 92 height 22
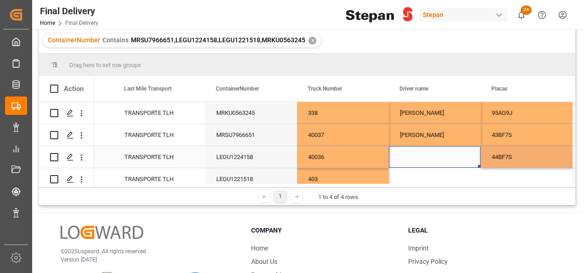
click at [445, 163] on div "Press SPACE to select this row." at bounding box center [435, 157] width 92 height 22
click at [443, 163] on input "Press SPACE to select this row." at bounding box center [434, 161] width 77 height 17
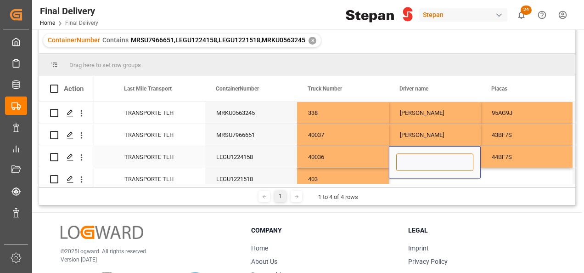
paste input "[PERSON_NAME]"
type input "[PERSON_NAME]"
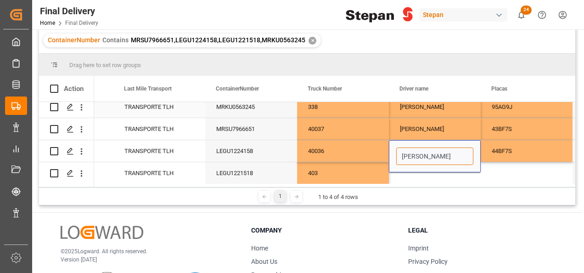
scroll to position [9, 0]
click at [422, 172] on div "Press SPACE to select this row." at bounding box center [435, 173] width 92 height 22
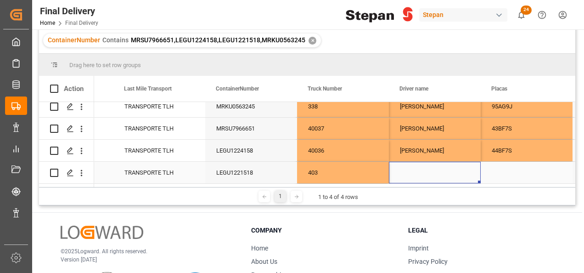
click at [407, 169] on div "Press SPACE to select this row." at bounding box center [435, 173] width 92 height 22
click at [407, 169] on input "Press SPACE to select this row." at bounding box center [434, 166] width 77 height 17
type input "[PERSON_NAME] [PERSON_NAME] [PERSON_NAME]"
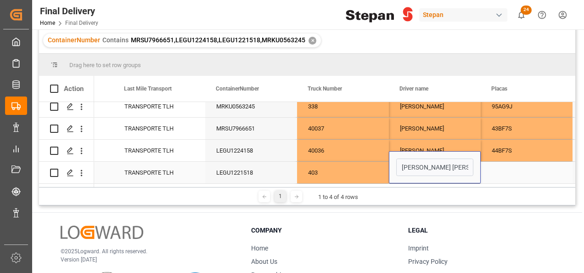
scroll to position [0, 33]
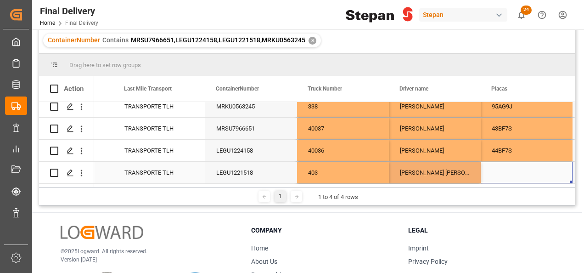
click at [522, 173] on div "Press SPACE to select this row." at bounding box center [527, 173] width 92 height 22
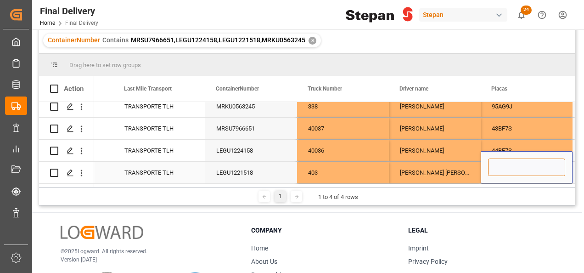
click at [512, 165] on input "Press SPACE to select this row." at bounding box center [526, 166] width 77 height 17
click at [498, 165] on input "Press SPACE to select this row." at bounding box center [526, 166] width 77 height 17
paste input "71AM1Z"
type input "71AM1Z"
click at [496, 171] on input "71AM1Z" at bounding box center [526, 166] width 77 height 17
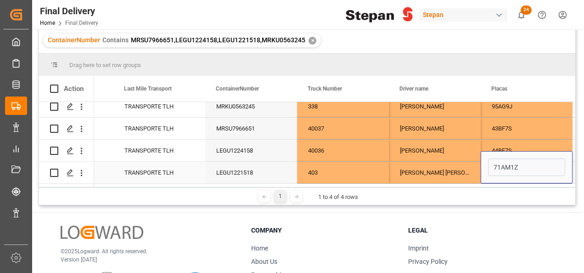
click at [459, 167] on div "[PERSON_NAME] [PERSON_NAME] [PERSON_NAME]" at bounding box center [435, 173] width 92 height 22
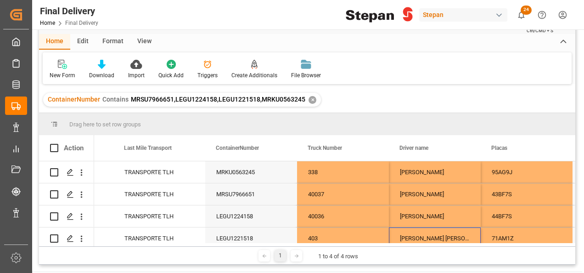
scroll to position [0, 0]
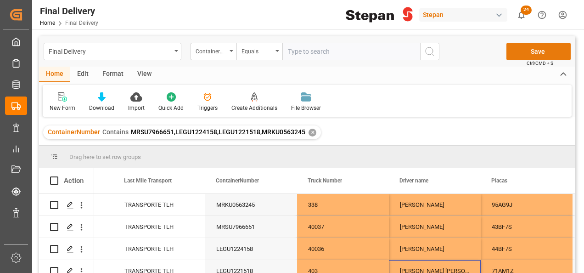
click at [538, 54] on button "Save" at bounding box center [539, 51] width 64 height 17
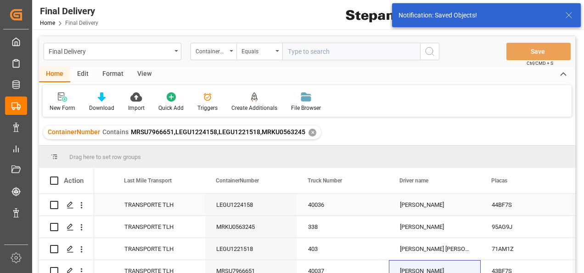
click at [317, 206] on div "40036" at bounding box center [343, 205] width 92 height 22
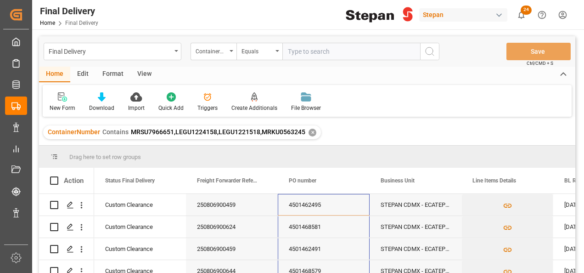
scroll to position [9, 0]
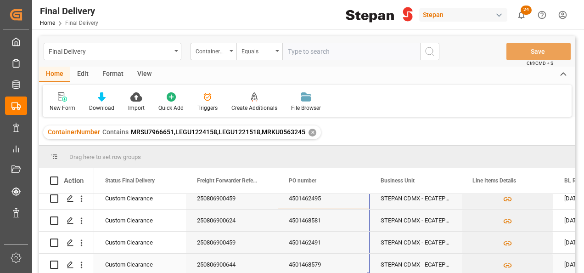
drag, startPoint x: 308, startPoint y: 208, endPoint x: 296, endPoint y: 259, distance: 52.2
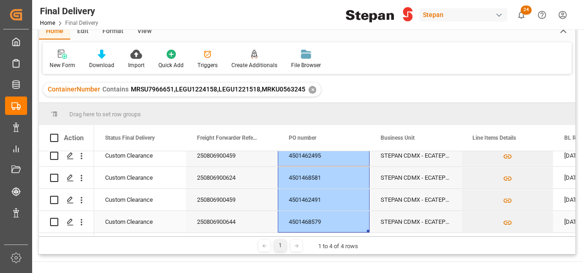
scroll to position [92, 0]
